Goal: Task Accomplishment & Management: Manage account settings

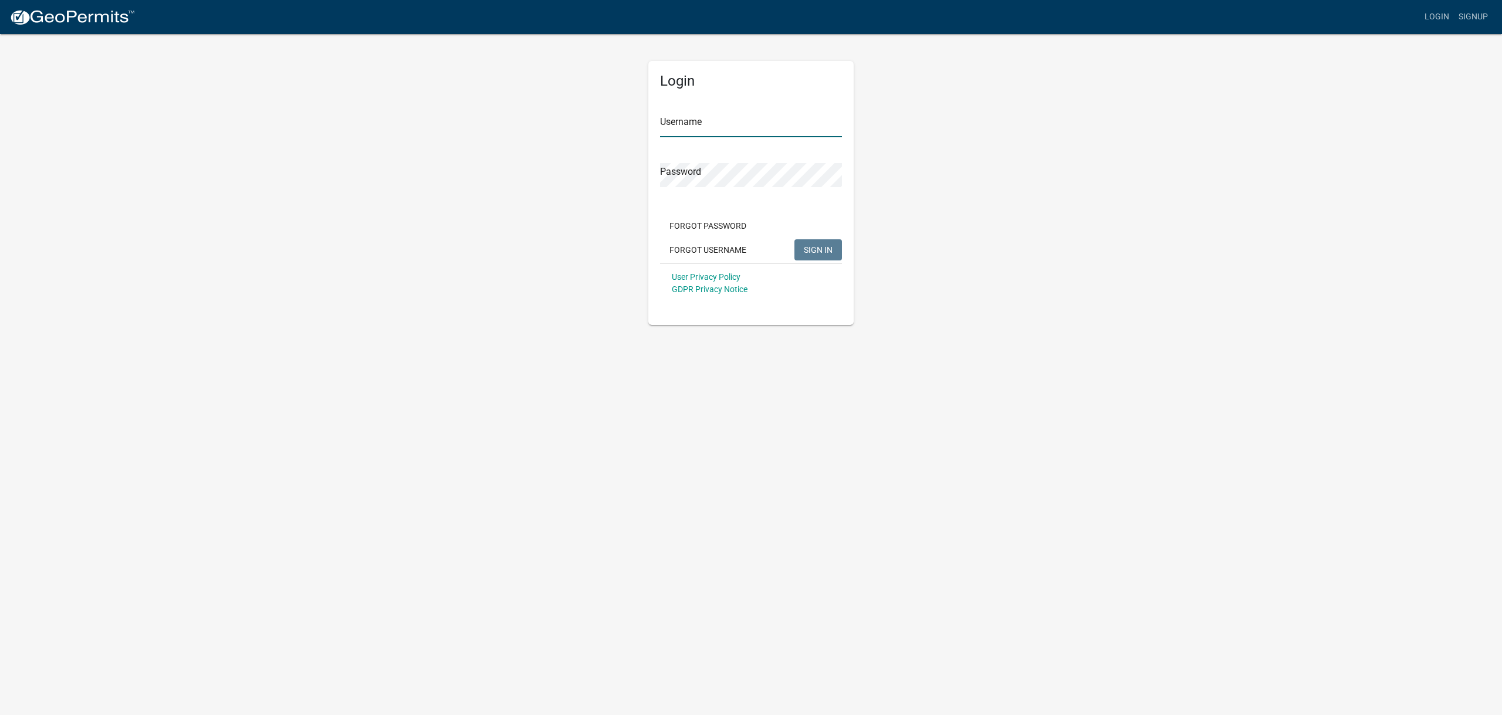
click at [685, 123] on input "Username" at bounding box center [751, 125] width 182 height 24
click at [670, 126] on input "Username" at bounding box center [751, 125] width 182 height 24
type input "[EMAIL_ADDRESS][DOMAIN_NAME]"
click at [826, 245] on span "SIGN IN" at bounding box center [818, 249] width 29 height 9
click at [718, 248] on button "Forgot Username" at bounding box center [708, 249] width 96 height 21
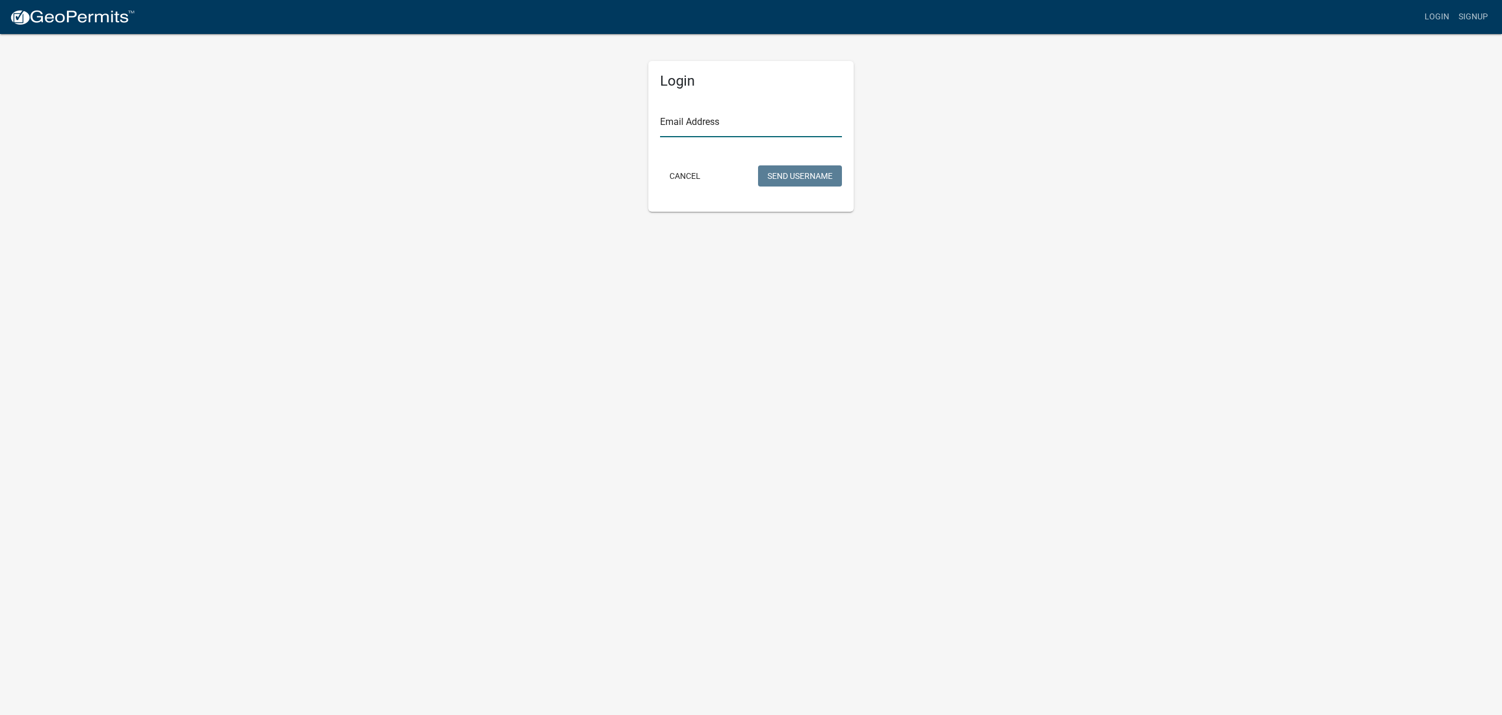
click at [717, 121] on input "Email Address" at bounding box center [751, 125] width 182 height 24
type input "[EMAIL_ADDRESS]"
click at [801, 173] on button "Send Username" at bounding box center [800, 175] width 84 height 21
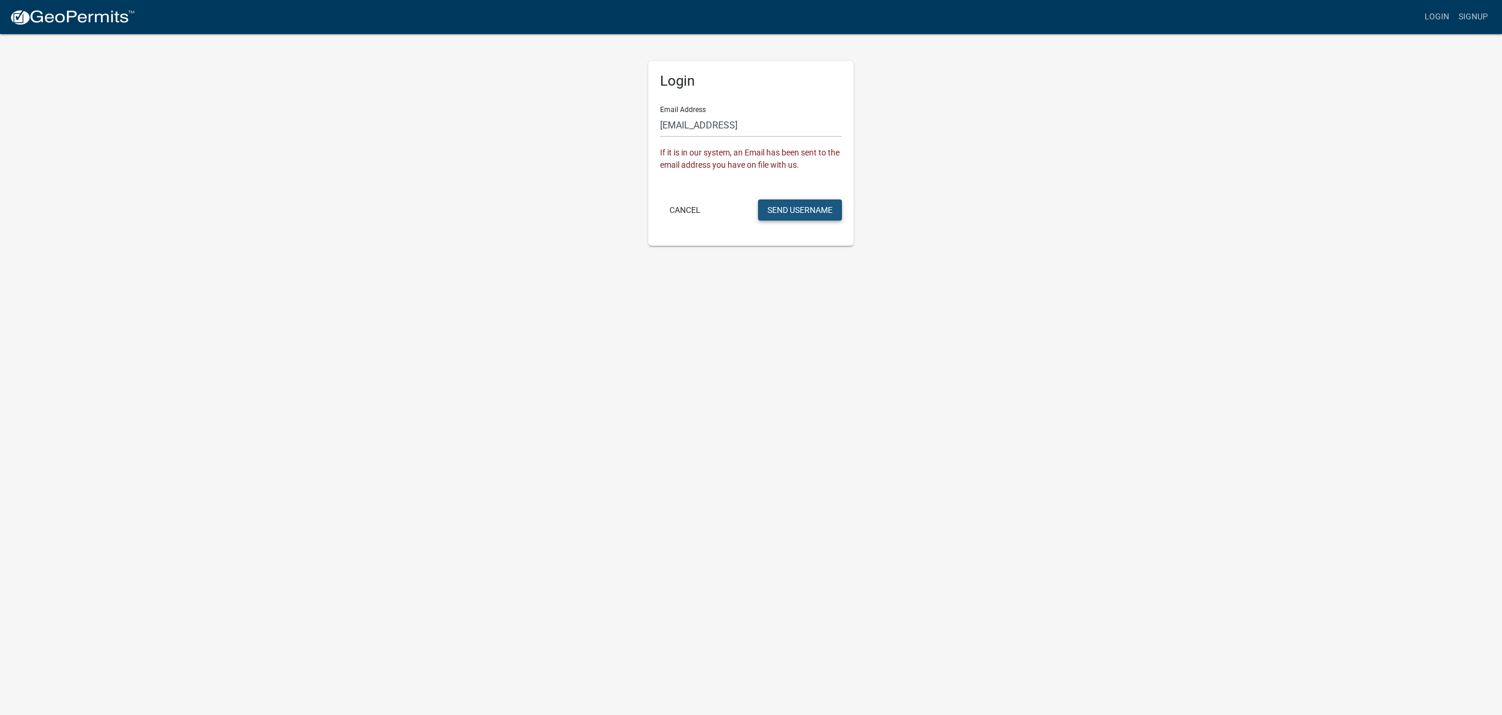
click at [802, 205] on button "Send Username" at bounding box center [800, 209] width 84 height 21
